Goal: Task Accomplishment & Management: Use online tool/utility

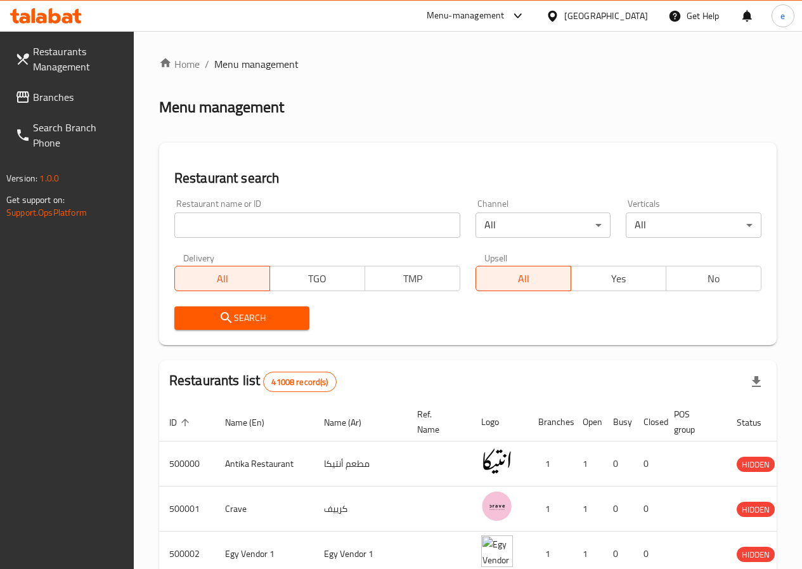
click at [246, 219] on input "search" at bounding box center [317, 224] width 286 height 25
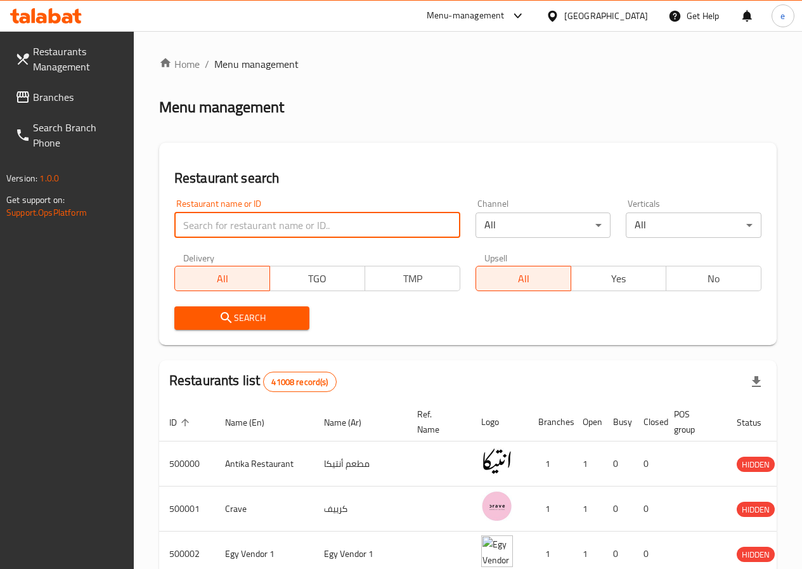
click at [86, 290] on div "Restaurants Management Branches Search Branch Phone Version: 1.0.0 Get support …" at bounding box center [67, 315] width 134 height 569
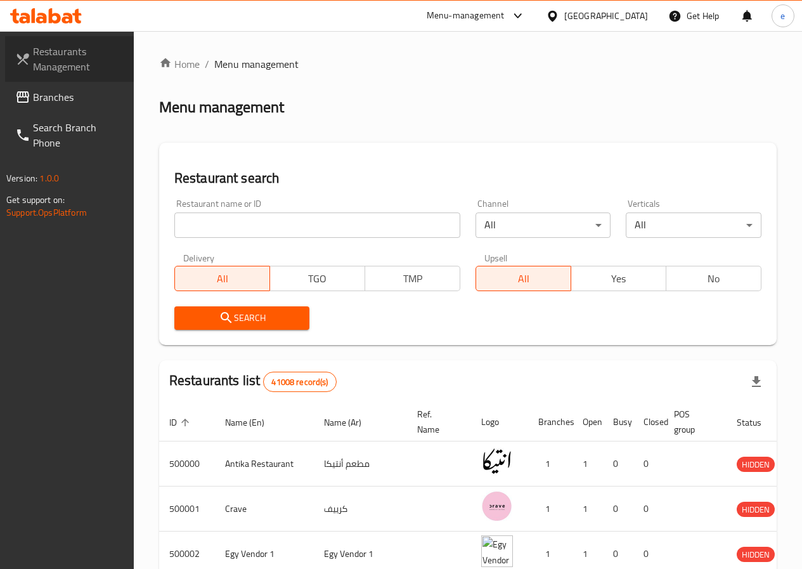
click at [63, 65] on span "Restaurants Management" at bounding box center [78, 59] width 91 height 30
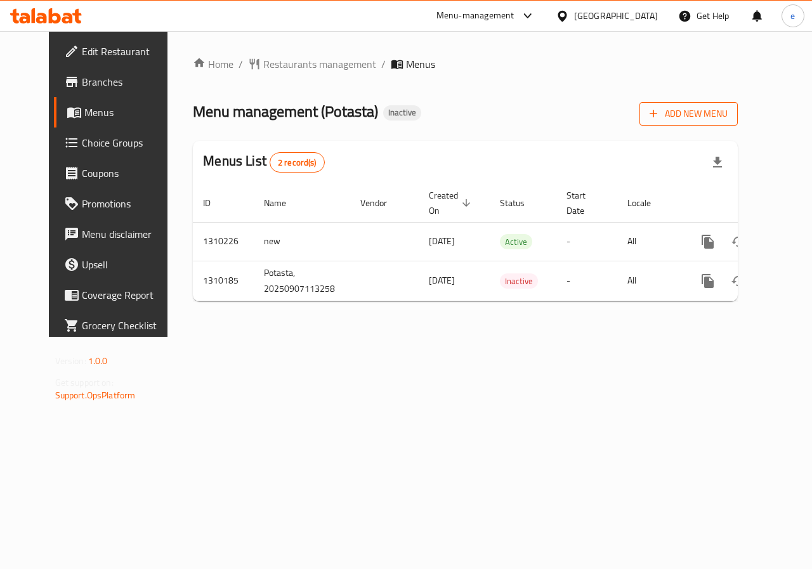
click at [721, 114] on span "Add New Menu" at bounding box center [689, 114] width 78 height 16
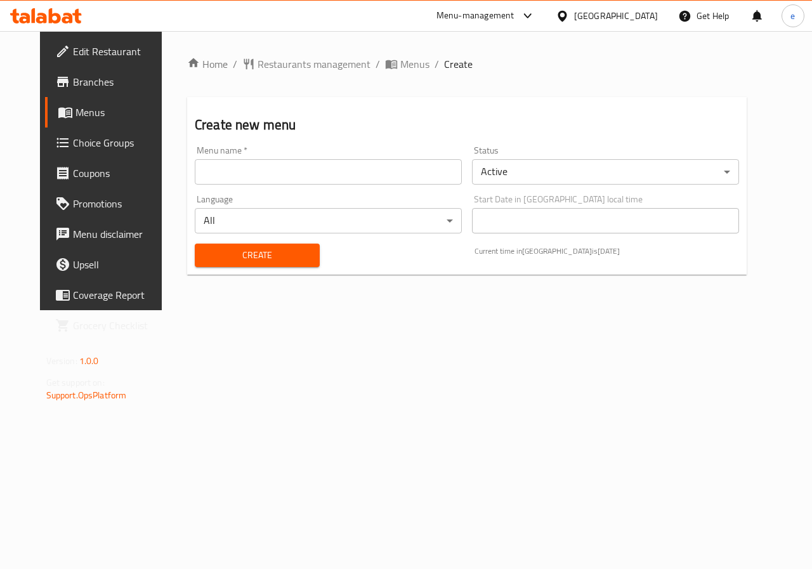
click at [322, 173] on input "text" at bounding box center [328, 171] width 267 height 25
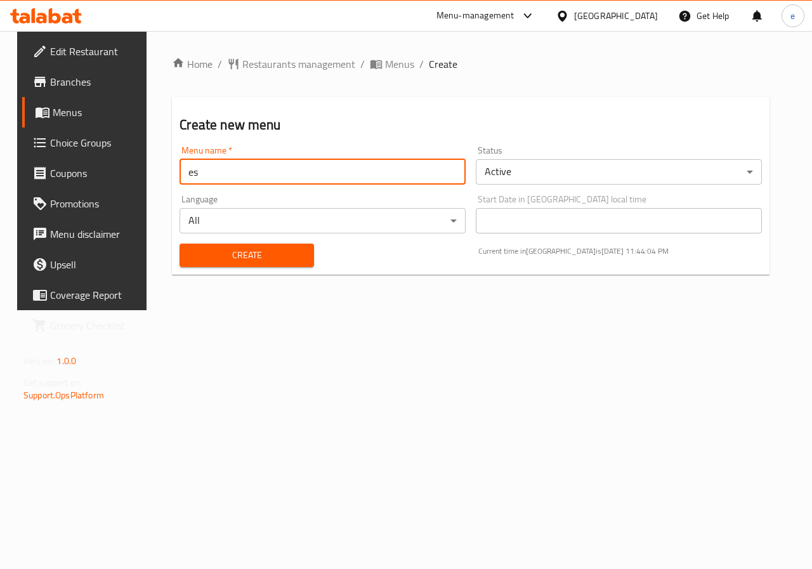
type input "e"
type input "7/9/2025"
click at [299, 254] on button "Create" at bounding box center [247, 255] width 134 height 23
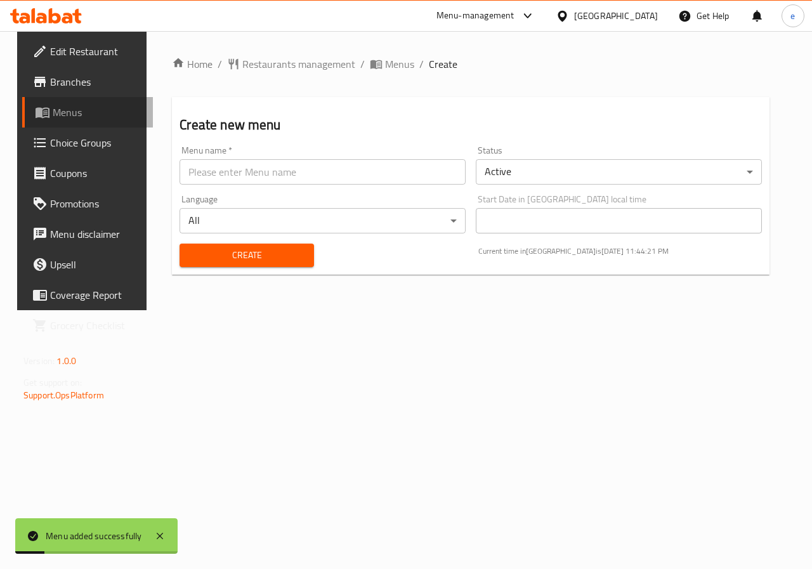
click at [53, 114] on span "Menus" at bounding box center [98, 112] width 90 height 15
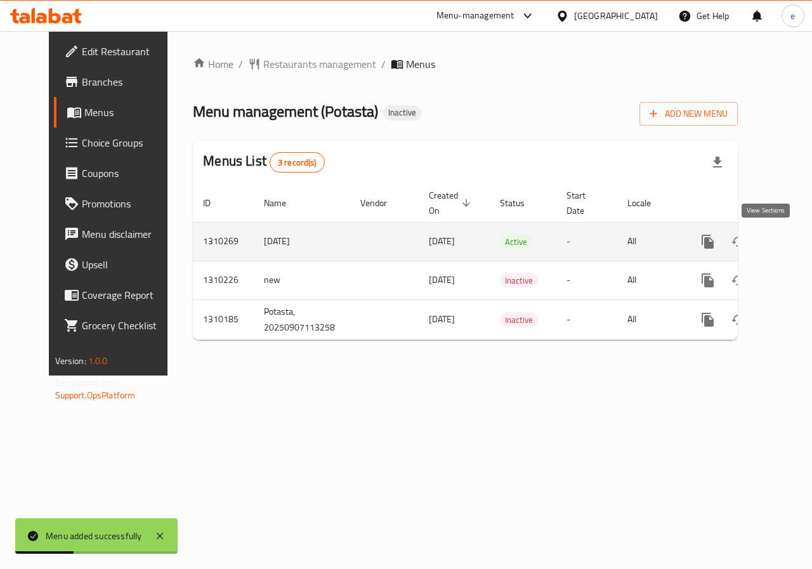
click at [793, 244] on icon "enhanced table" at bounding box center [798, 241] width 11 height 11
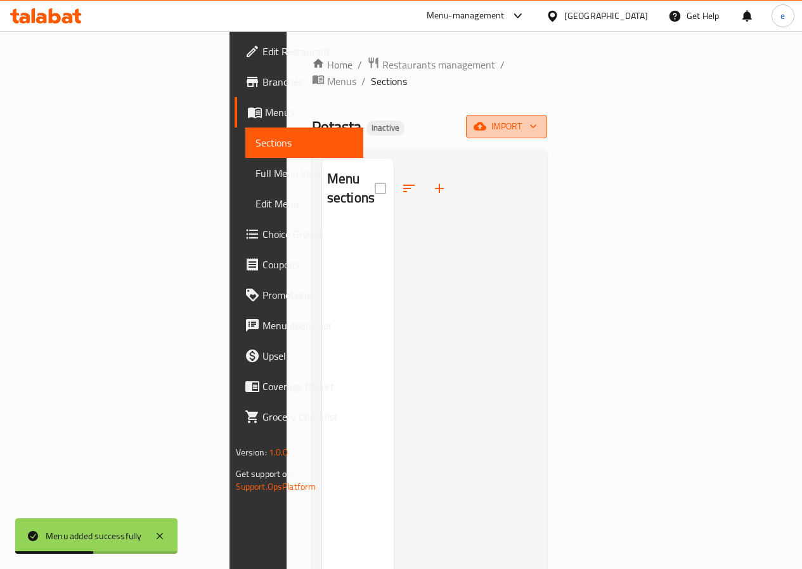
click at [486, 122] on icon "button" at bounding box center [480, 126] width 13 height 8
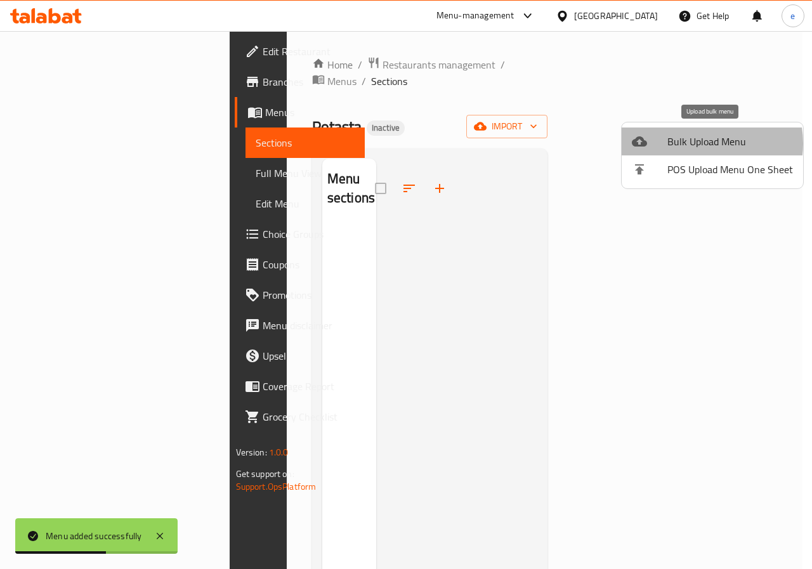
click at [696, 143] on span "Bulk Upload Menu" at bounding box center [730, 141] width 126 height 15
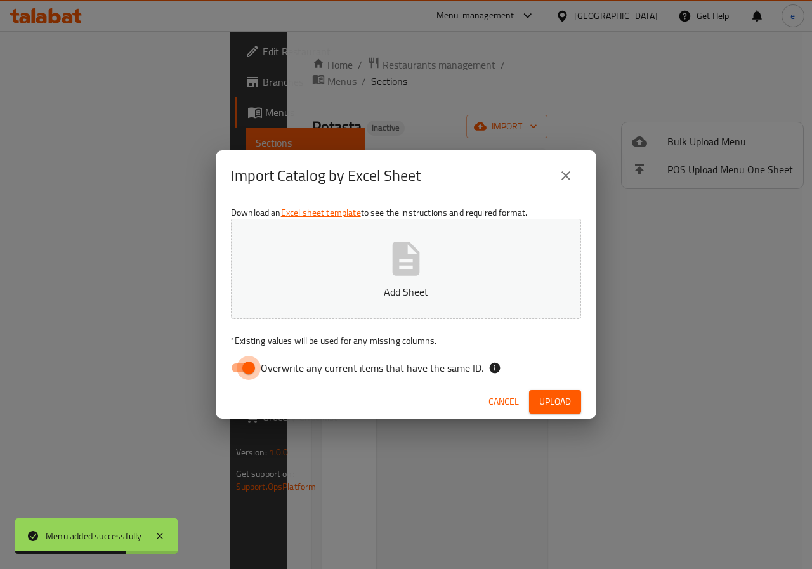
click at [246, 366] on input "Overwrite any current items that have the same ID." at bounding box center [248, 368] width 72 height 24
checkbox input "false"
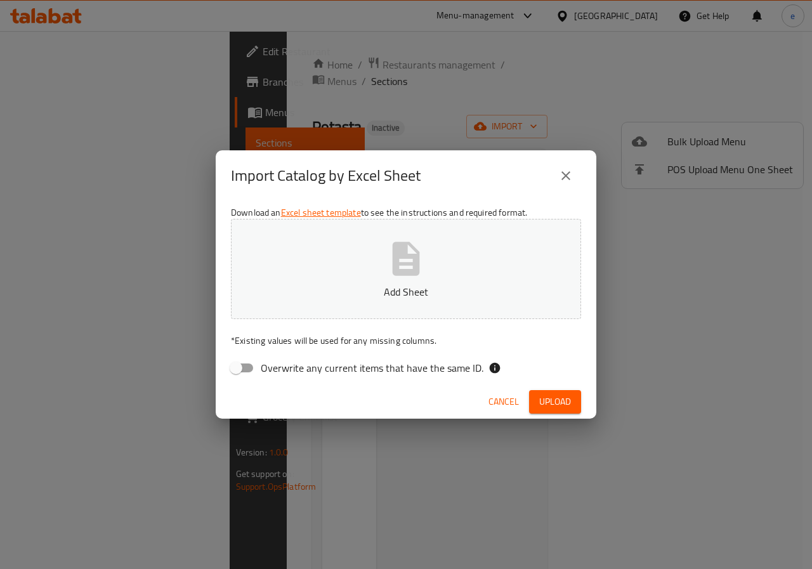
click at [390, 274] on icon "button" at bounding box center [406, 258] width 41 height 41
click at [547, 403] on span "Upload" at bounding box center [555, 402] width 32 height 16
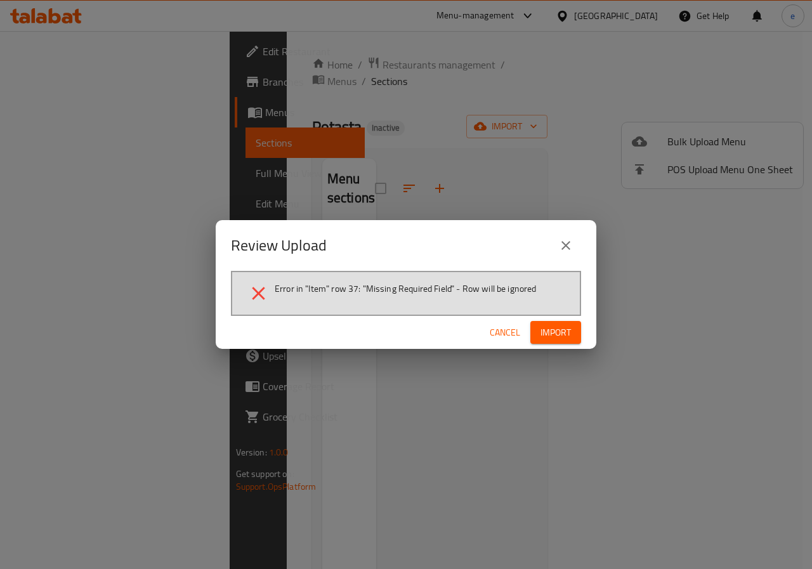
click at [547, 327] on span "Import" at bounding box center [555, 333] width 30 height 16
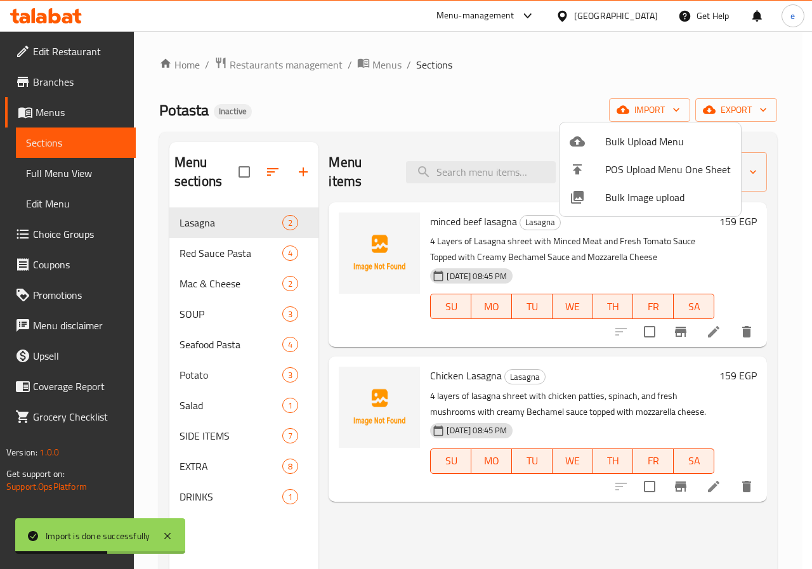
click at [65, 181] on div at bounding box center [406, 284] width 812 height 569
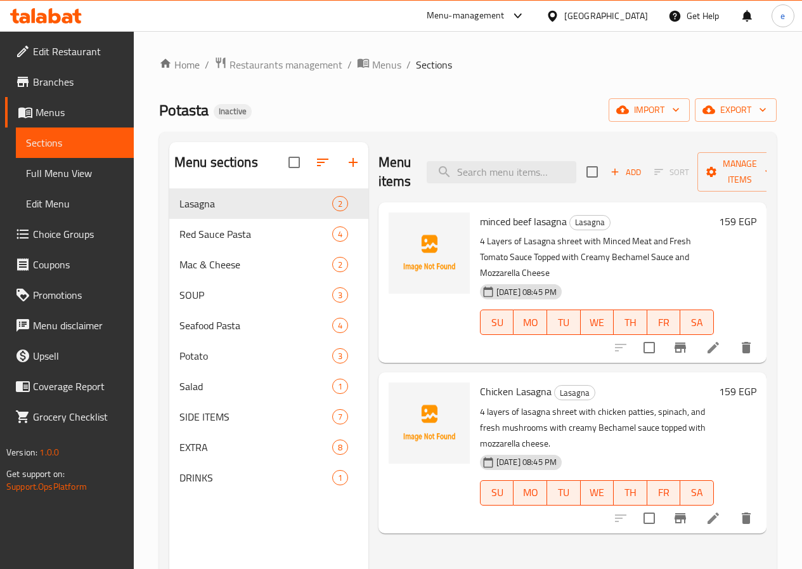
click at [69, 173] on span "Full Menu View" at bounding box center [75, 173] width 98 height 15
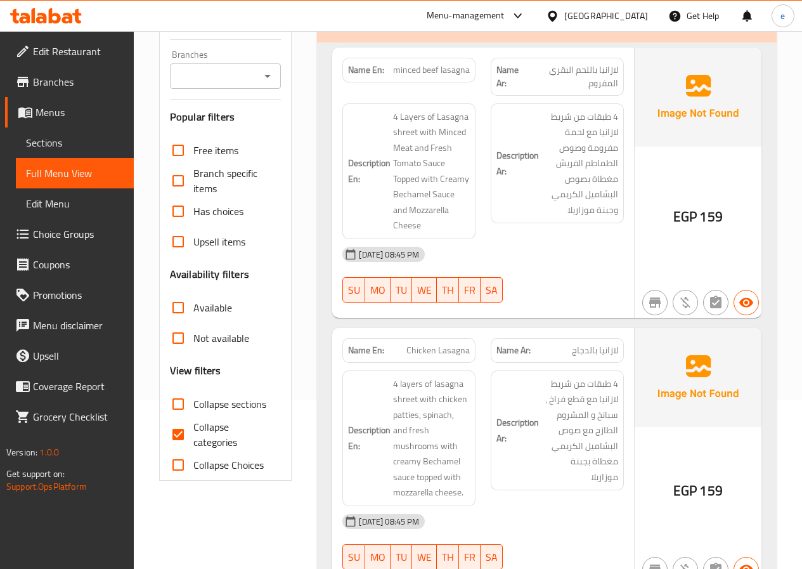
scroll to position [381, 0]
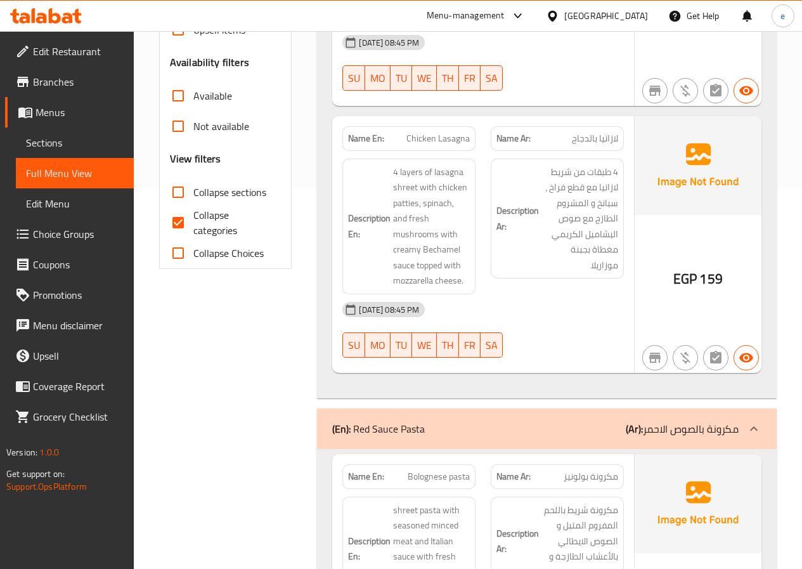
click at [183, 214] on input "Collapse categories" at bounding box center [178, 222] width 30 height 30
checkbox input "false"
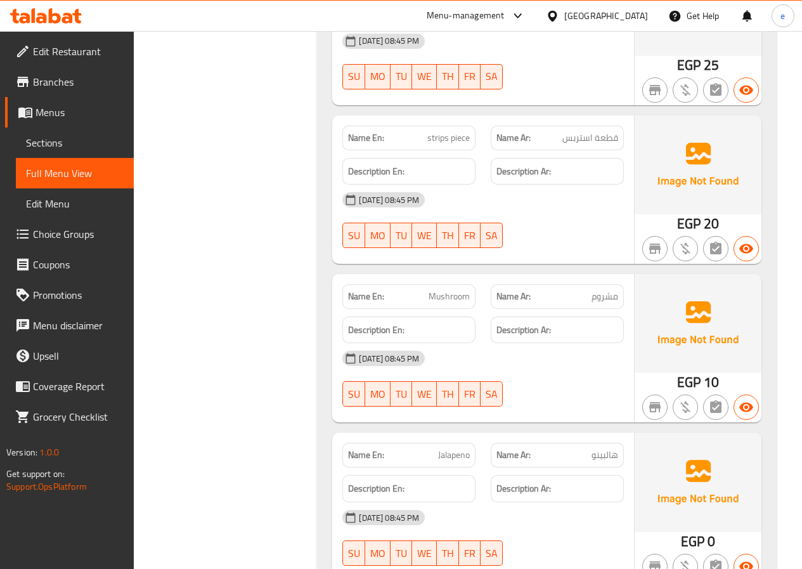
scroll to position [7538, 0]
